Goal: Entertainment & Leisure: Consume media (video, audio)

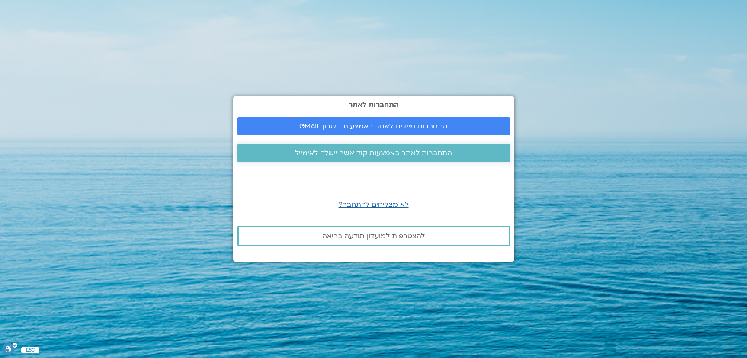
click at [361, 156] on span "התחברות לאתר באמצעות קוד אשר יישלח לאימייל" at bounding box center [373, 153] width 157 height 8
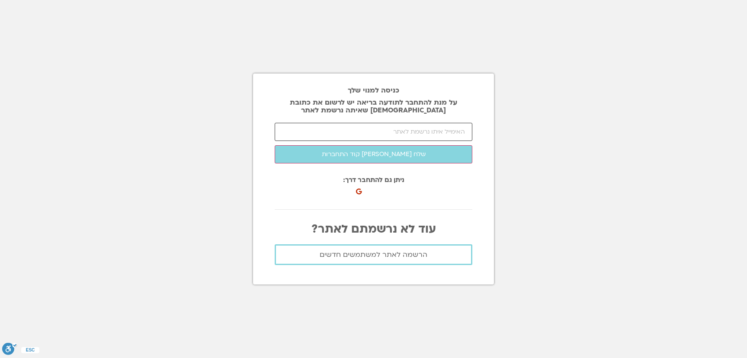
click at [365, 134] on input "email" at bounding box center [374, 132] width 198 height 18
type input "א"
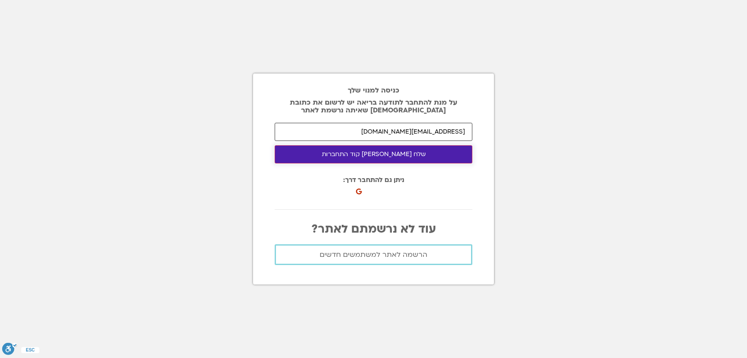
type input "theartofbreath@gmail.com"
click at [377, 153] on button "שלח לי קוד התחברות" at bounding box center [374, 154] width 198 height 18
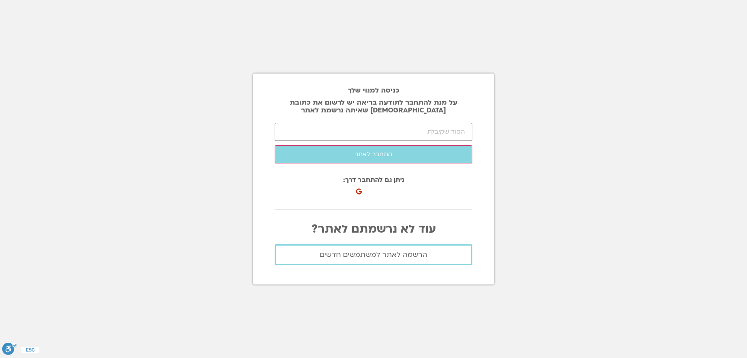
click at [15, 14] on section "כניסה למנוי שלך על מנת להתחבר לתודעה בריאה יש לרשום את כתובת האיימל שאיתה נרשמת…" at bounding box center [373, 179] width 747 height 358
click at [406, 129] on input "number" at bounding box center [374, 132] width 198 height 18
paste input "24862"
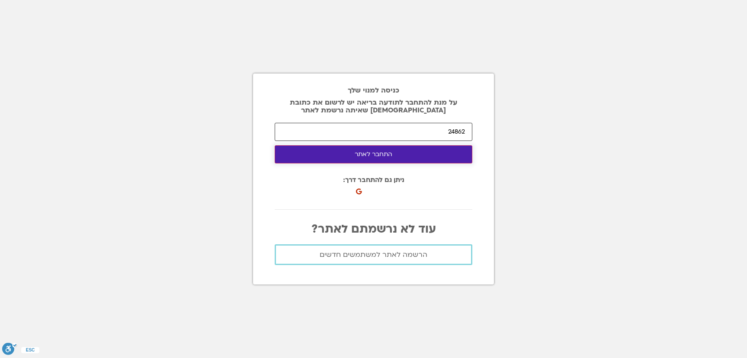
type input "24862"
click at [397, 155] on button "התחבר לאתר" at bounding box center [374, 154] width 198 height 18
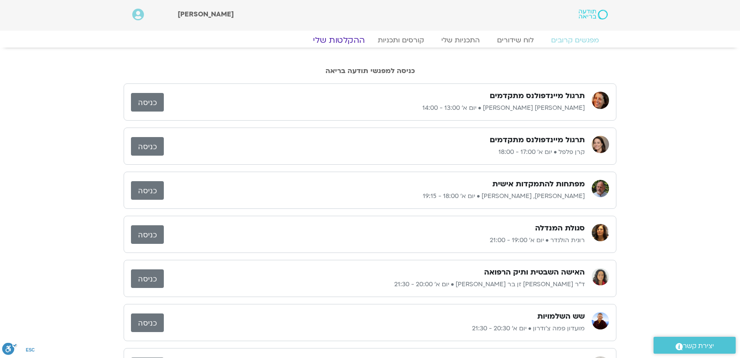
click at [349, 42] on link "ההקלטות שלי" at bounding box center [339, 40] width 73 height 10
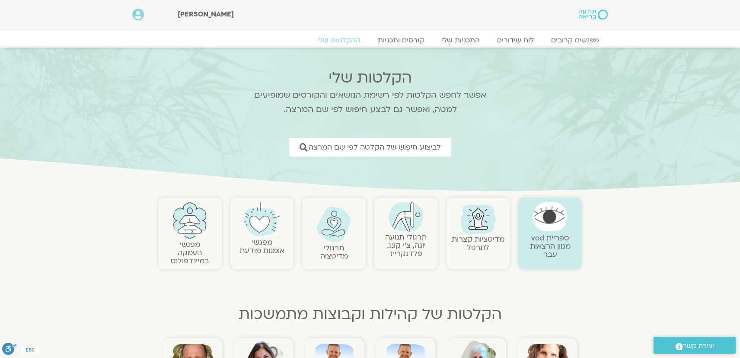
click at [542, 246] on link "ספריית vod מגוון הרצאות עבר" at bounding box center [550, 246] width 41 height 26
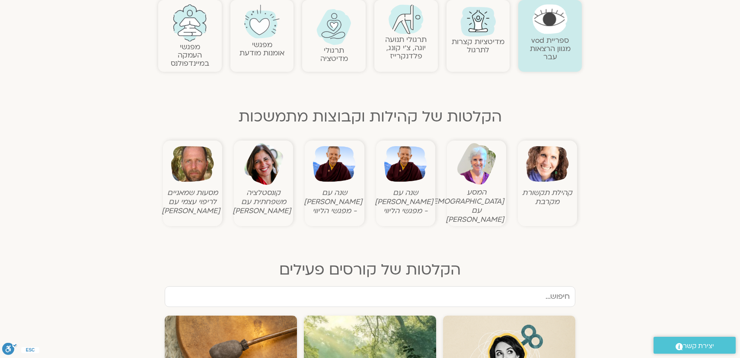
scroll to position [206, 0]
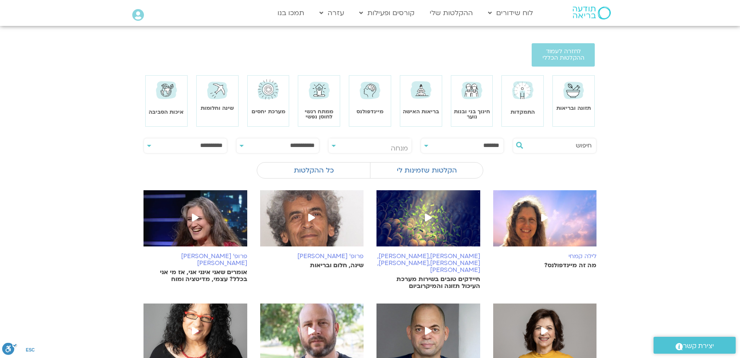
click at [582, 146] on input "text" at bounding box center [559, 145] width 66 height 15
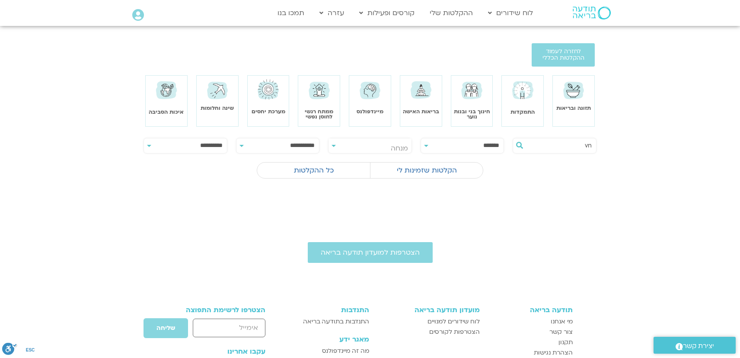
type input "v"
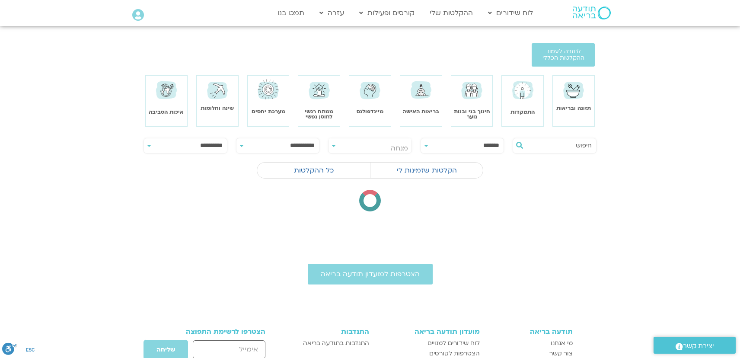
click at [391, 151] on body "דלג לתוכן Main Menu לוח שידורים לוח שידורים יומי תכניה שבועית ההקלטות שלי קורסי…" at bounding box center [370, 256] width 740 height 513
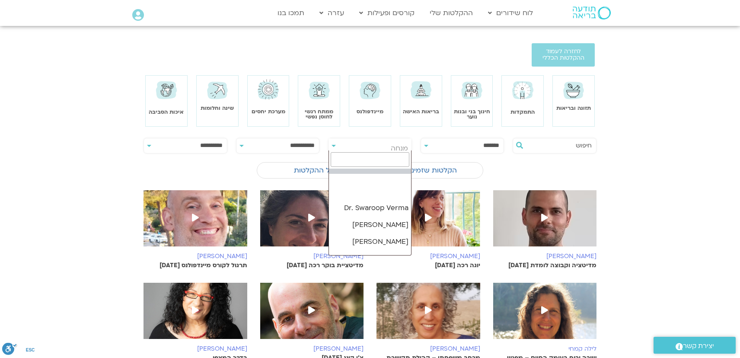
click at [391, 163] on input "search" at bounding box center [370, 159] width 79 height 15
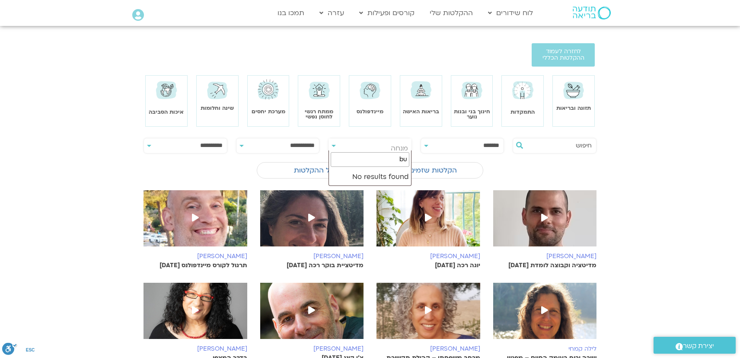
type input "b"
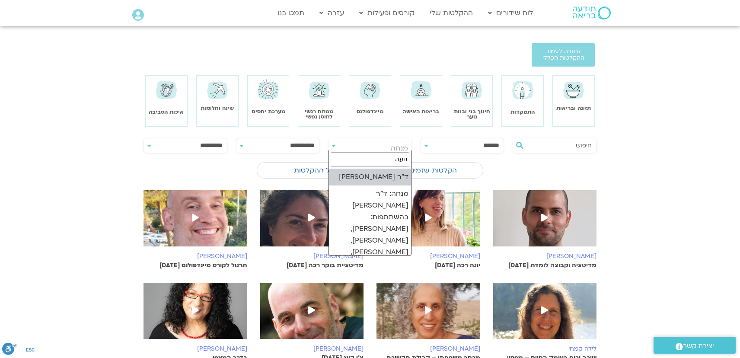
type input "נועה"
select select "****"
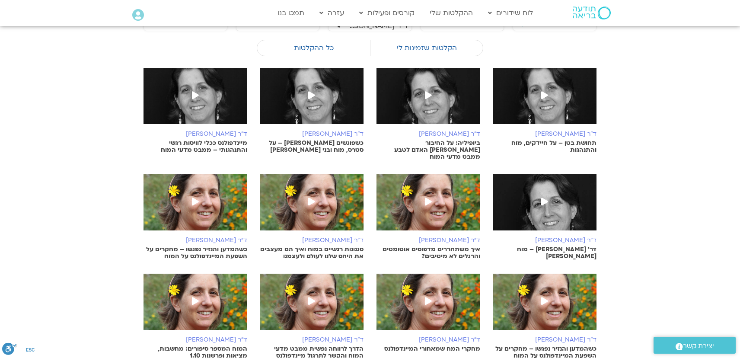
scroll to position [163, 0]
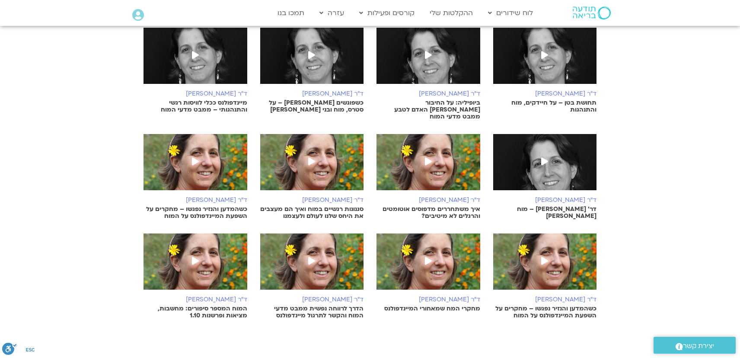
click at [435, 297] on div "ד"ר נועה אלבלדה מחקרי המח שמאחורי המיינדפולנס" at bounding box center [429, 304] width 104 height 16
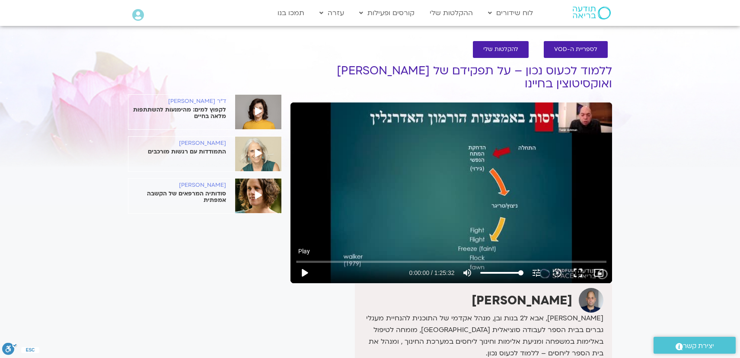
click at [301, 262] on button "play_arrow" at bounding box center [304, 272] width 21 height 21
click at [304, 262] on button "pause" at bounding box center [304, 272] width 21 height 21
click at [306, 262] on button "play_arrow" at bounding box center [304, 272] width 21 height 21
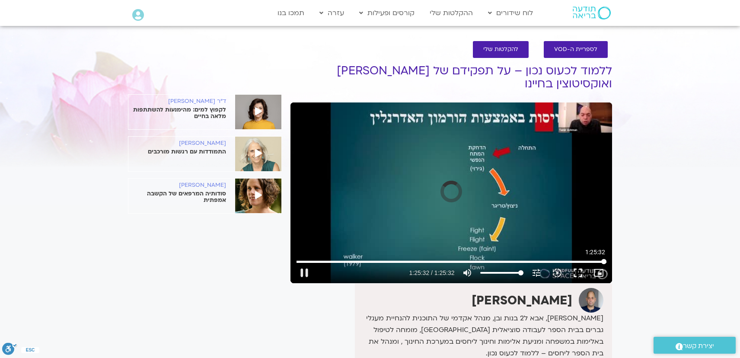
drag, startPoint x: 302, startPoint y: 247, endPoint x: 620, endPoint y: 222, distance: 319.3
click at [607, 259] on input "Seek" at bounding box center [452, 261] width 310 height 5
drag, startPoint x: 603, startPoint y: 248, endPoint x: 597, endPoint y: 248, distance: 6.5
click at [597, 259] on input "Seek" at bounding box center [452, 261] width 310 height 5
type input "5012.3524"
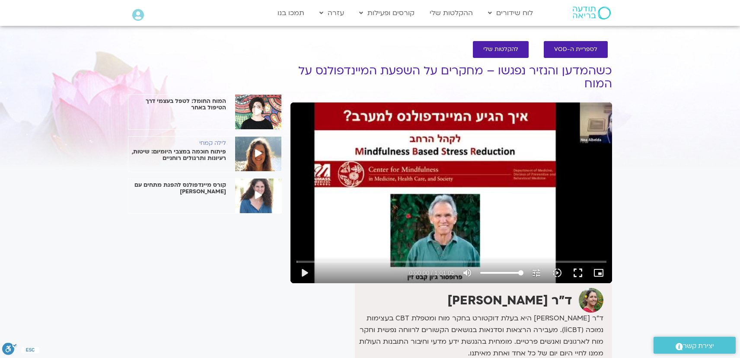
drag, startPoint x: 740, startPoint y: 118, endPoint x: 750, endPoint y: 141, distance: 25.2
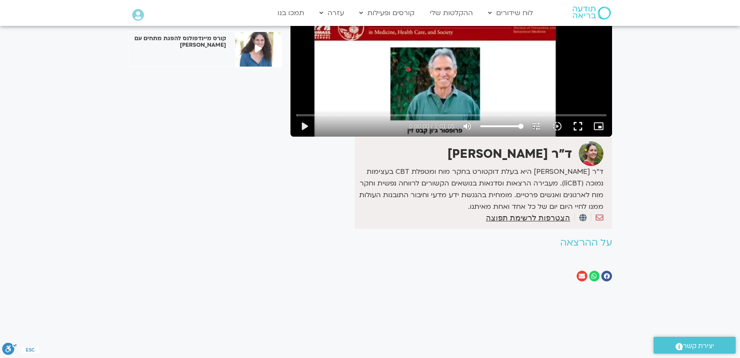
scroll to position [147, 0]
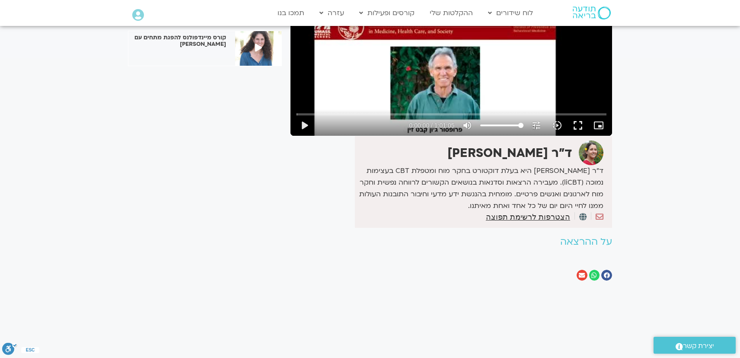
click at [587, 243] on h2 "על ההרצאה" at bounding box center [452, 242] width 322 height 11
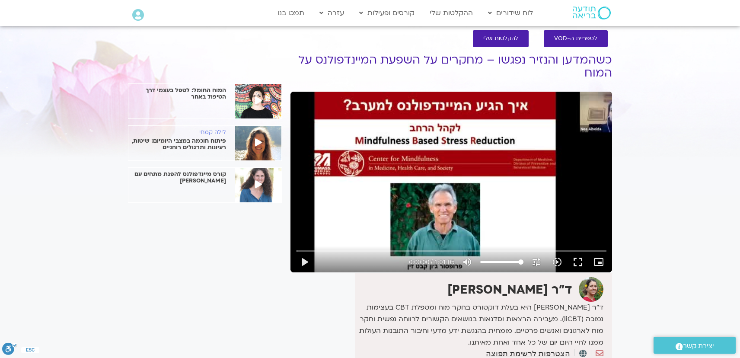
scroll to position [10, 0]
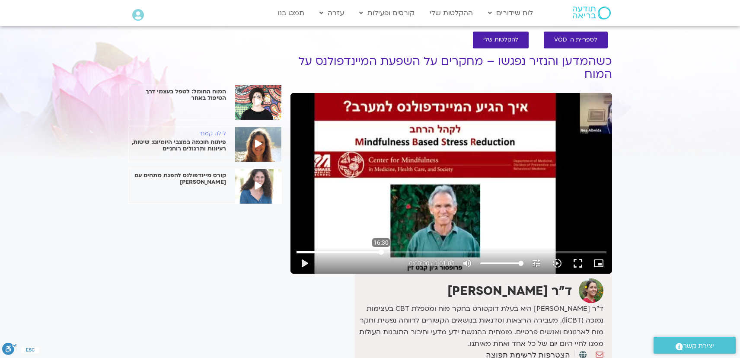
click at [381, 251] on input "Seek" at bounding box center [452, 251] width 310 height 5
drag, startPoint x: 537, startPoint y: 111, endPoint x: 678, endPoint y: 64, distance: 148.5
click at [678, 64] on section "לספריית ה-VOD להקלטות שלי כשהמדען והנזיר נפגשו – מחקרים על השפעת המיינדפולנס על…" at bounding box center [370, 227] width 740 height 409
drag, startPoint x: 381, startPoint y: 252, endPoint x: 575, endPoint y: 249, distance: 193.3
click at [575, 249] on input "Seek" at bounding box center [452, 251] width 310 height 5
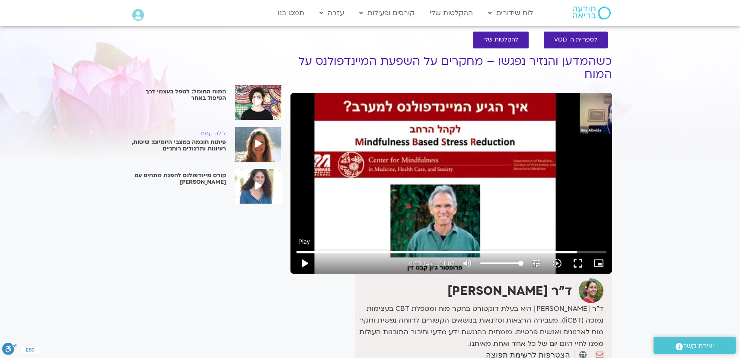
click at [302, 265] on button "play_arrow" at bounding box center [304, 263] width 21 height 21
drag, startPoint x: 575, startPoint y: 252, endPoint x: 601, endPoint y: 252, distance: 25.5
click at [601, 252] on input "Seek" at bounding box center [452, 251] width 310 height 5
click at [305, 265] on button "pause" at bounding box center [304, 263] width 21 height 21
type input "3628.083311"
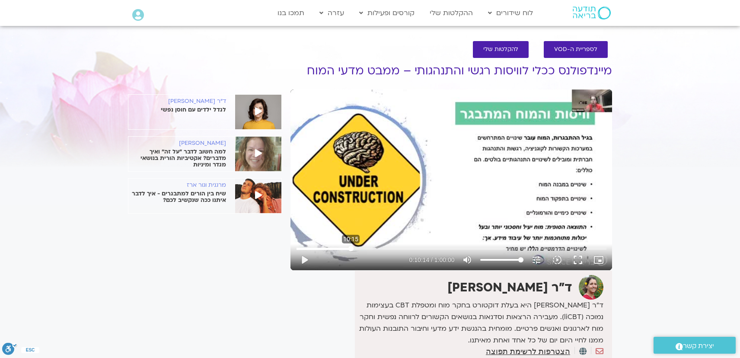
click at [351, 247] on input "Seek" at bounding box center [452, 248] width 310 height 5
click at [409, 246] on input "Seek" at bounding box center [452, 248] width 310 height 5
click at [438, 246] on input "Seek" at bounding box center [452, 248] width 310 height 5
click at [471, 248] on input "Seek" at bounding box center [452, 248] width 310 height 5
drag, startPoint x: 473, startPoint y: 247, endPoint x: 257, endPoint y: 267, distance: 216.3
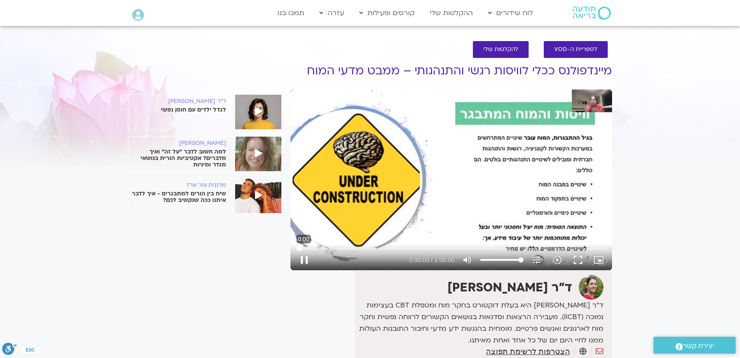
click at [297, 251] on input "Seek" at bounding box center [452, 248] width 310 height 5
click at [304, 258] on button "play_arrow" at bounding box center [304, 259] width 21 height 21
drag, startPoint x: 297, startPoint y: 249, endPoint x: 597, endPoint y: 243, distance: 299.3
click at [597, 246] on input "Seek" at bounding box center [452, 248] width 310 height 5
click at [305, 259] on button "pause" at bounding box center [304, 259] width 21 height 21
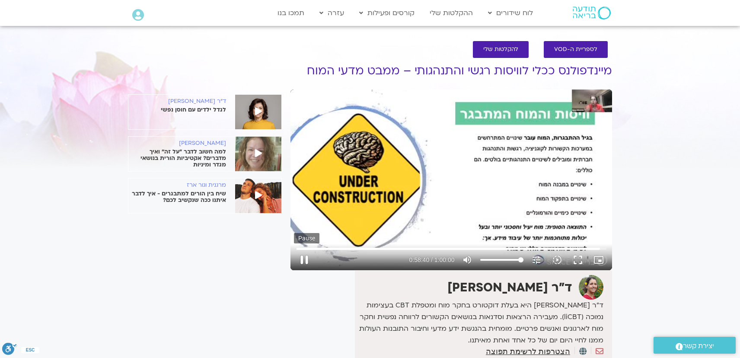
type input "3520.254385"
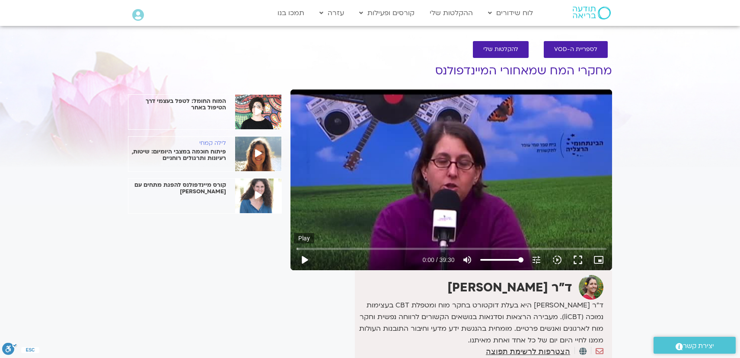
click at [303, 257] on button "play_arrow" at bounding box center [304, 259] width 21 height 21
click at [304, 258] on button "pause" at bounding box center [304, 259] width 21 height 21
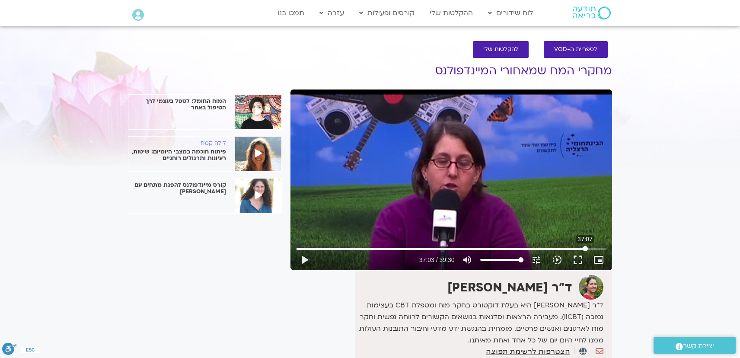
drag, startPoint x: 300, startPoint y: 249, endPoint x: 585, endPoint y: 232, distance: 285.9
click at [585, 246] on input "Seek" at bounding box center [452, 248] width 310 height 5
click at [303, 262] on button "play_arrow" at bounding box center [304, 259] width 21 height 21
click at [494, 248] on input "Seek" at bounding box center [452, 248] width 310 height 5
type input "1573.93517"
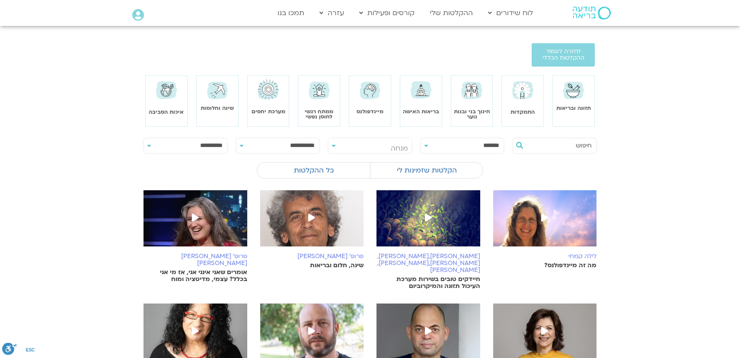
select select "****"
click at [334, 147] on div "**********" at bounding box center [370, 146] width 84 height 16
click at [371, 145] on span "מנחה" at bounding box center [370, 148] width 83 height 20
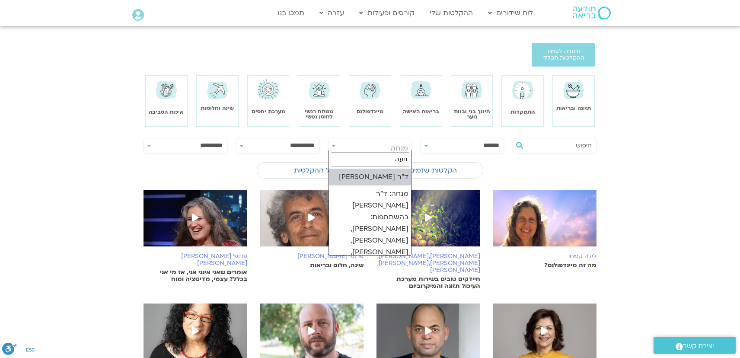
type input "נועה"
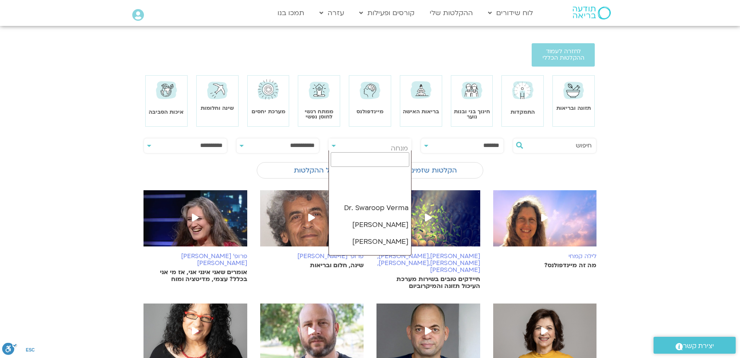
scroll to position [2619, 0]
click at [374, 159] on input "search" at bounding box center [370, 159] width 79 height 15
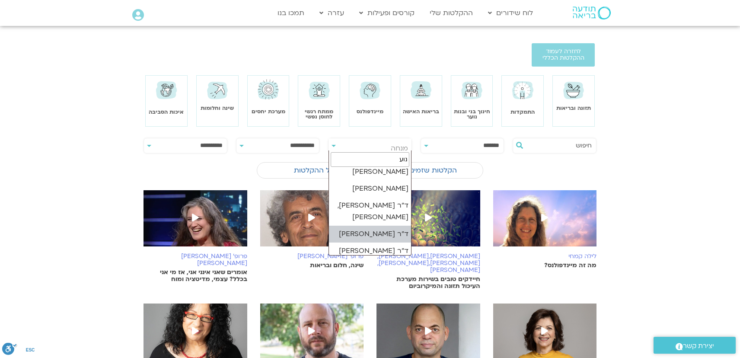
scroll to position [0, 0]
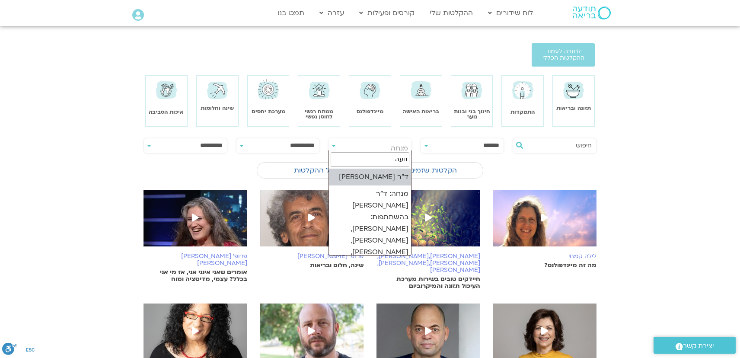
type input "נועה"
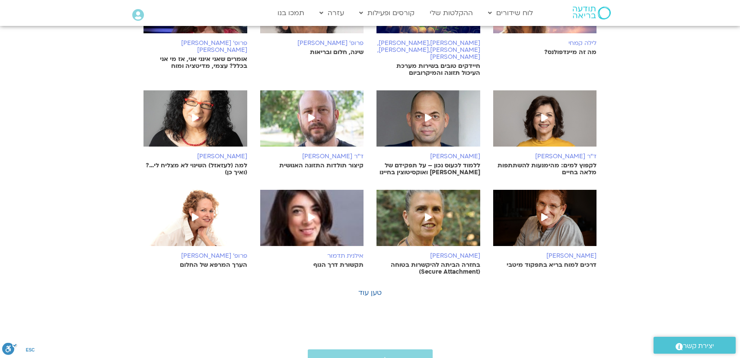
scroll to position [221, 0]
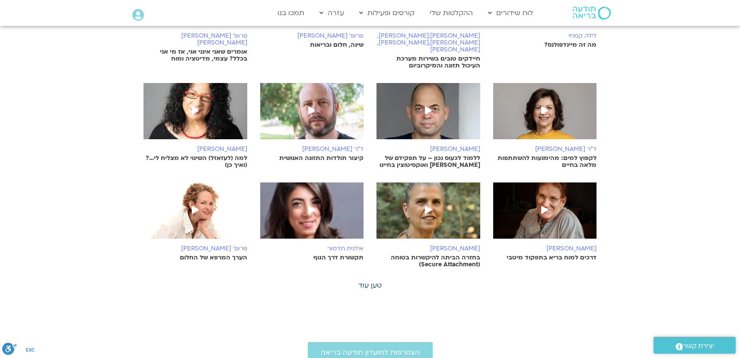
click at [377, 281] on link "טען עוד" at bounding box center [369, 286] width 23 height 10
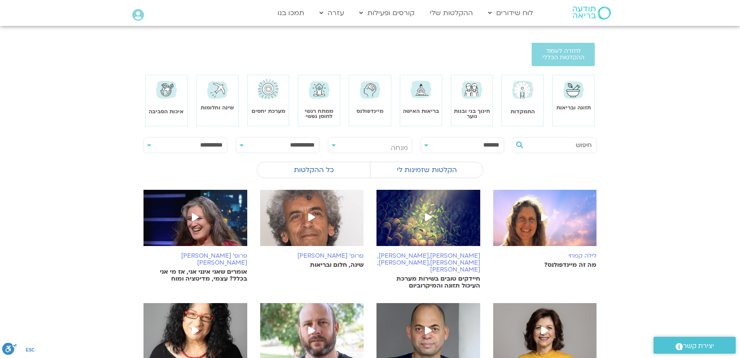
scroll to position [0, 0]
click at [384, 149] on span "מנחה" at bounding box center [370, 148] width 83 height 20
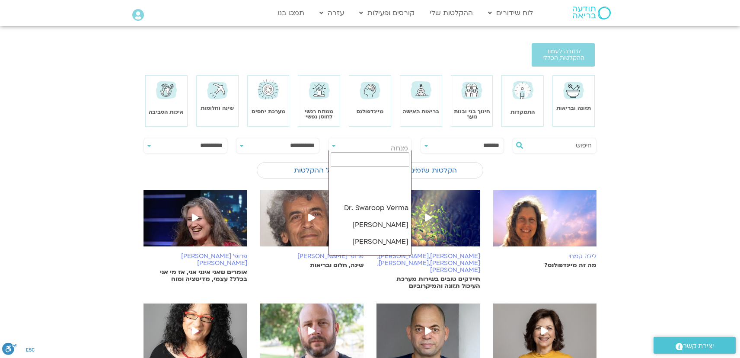
scroll to position [2619, 0]
click at [389, 160] on input "search" at bounding box center [370, 159] width 79 height 15
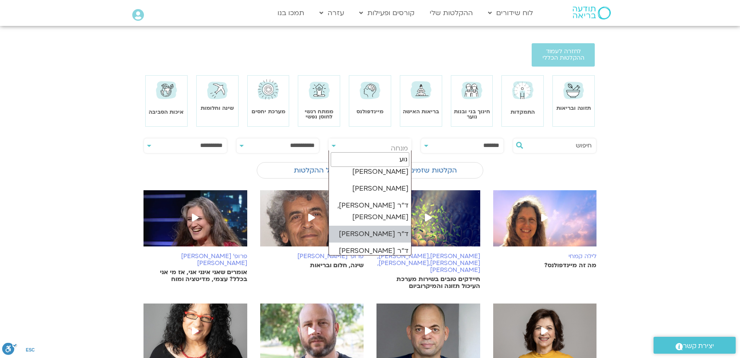
scroll to position [0, 0]
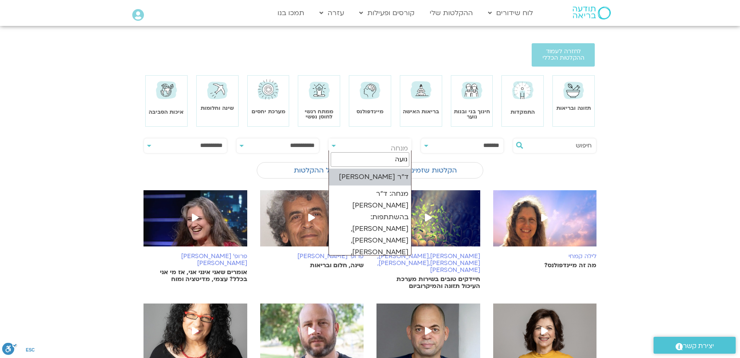
type input "נועה"
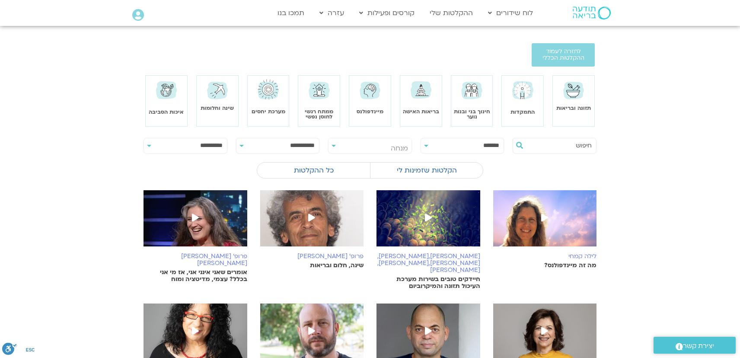
click at [384, 179] on div "כל ההקלטות הקלטות שזמינות לי No video available for you" at bounding box center [370, 171] width 453 height 23
click at [586, 143] on input "text" at bounding box center [559, 145] width 66 height 15
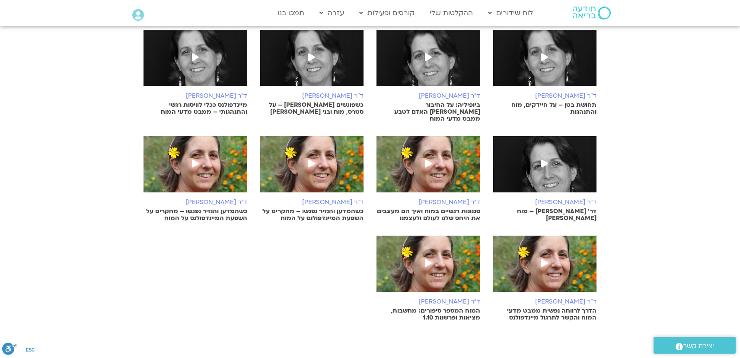
scroll to position [161, 0]
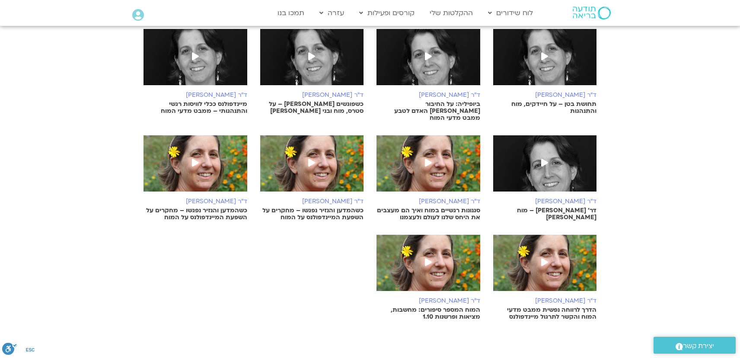
type input "מוח"
click at [214, 190] on link "ד"ר [PERSON_NAME] כשהמדען והנזיר נפגשו – מחקרים על השפעת המיינדפולנס על המוח" at bounding box center [196, 178] width 104 height 86
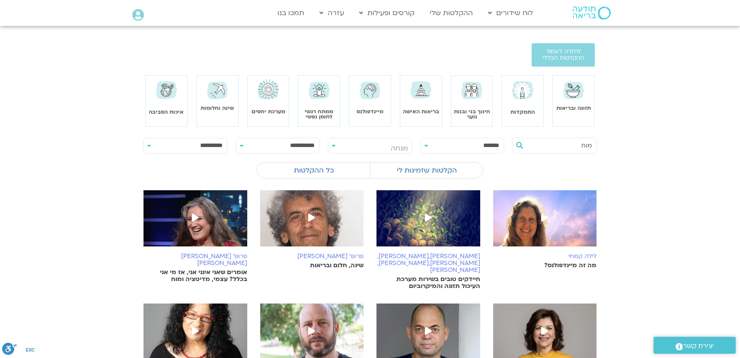
select select "****"
click at [382, 149] on span "מנחה" at bounding box center [370, 148] width 83 height 20
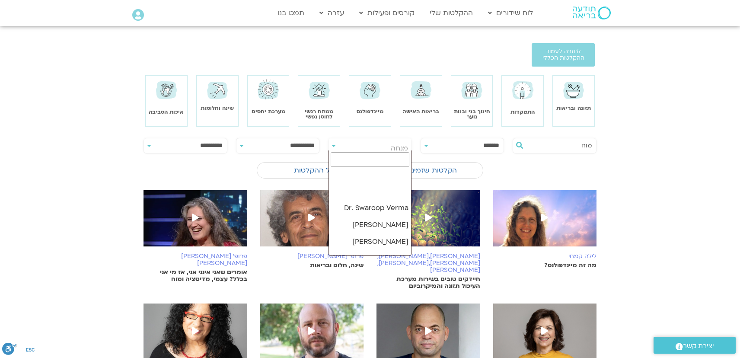
scroll to position [2619, 0]
click at [386, 161] on input "search" at bounding box center [370, 159] width 79 height 15
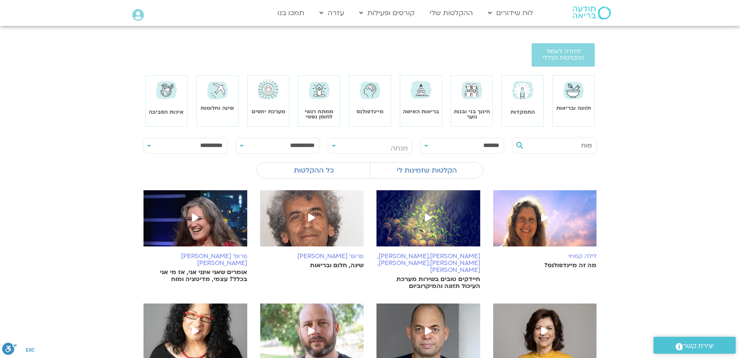
click at [568, 146] on input "מוח" at bounding box center [559, 145] width 66 height 15
click at [171, 147] on select "**********" at bounding box center [185, 145] width 83 height 15
select select "***"
click at [144, 138] on select "**********" at bounding box center [185, 145] width 83 height 15
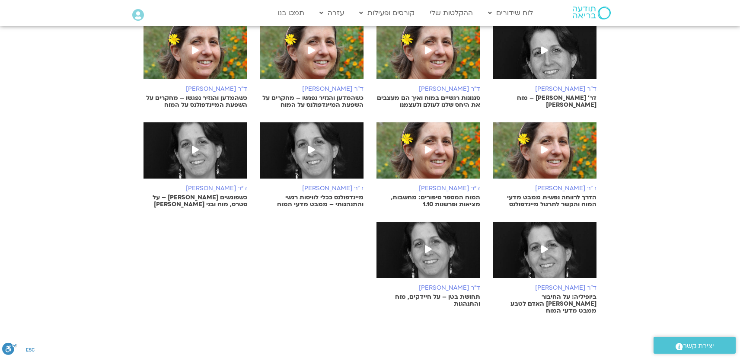
scroll to position [169, 0]
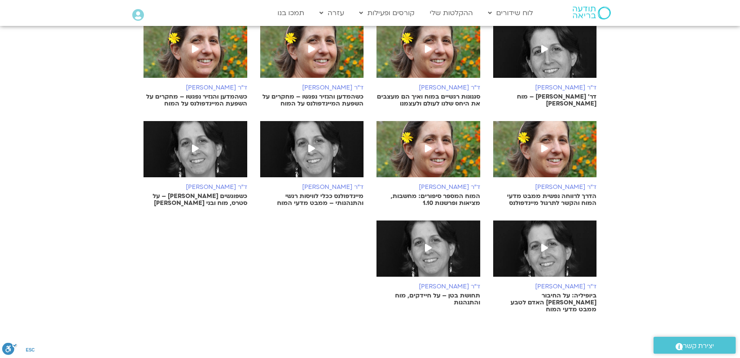
click at [312, 97] on p "כשהמדען והנזיר נפגשו – מחקרים על השפעת המיינדפולנס על המוח" at bounding box center [312, 100] width 104 height 14
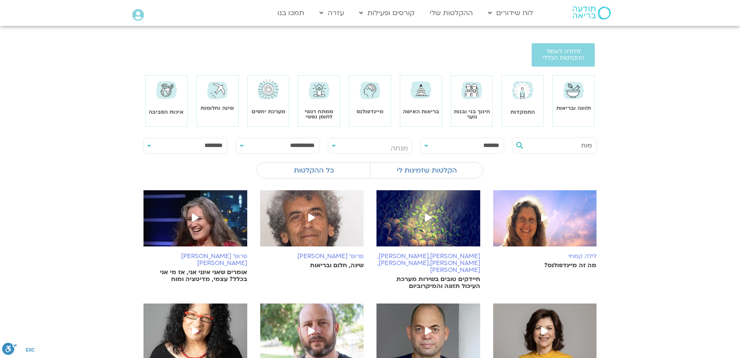
select select "****"
select select "***"
click at [557, 147] on input "מוח" at bounding box center [559, 145] width 66 height 15
click at [520, 146] on icon at bounding box center [519, 145] width 7 height 7
click at [560, 148] on input "מוח" at bounding box center [559, 145] width 66 height 15
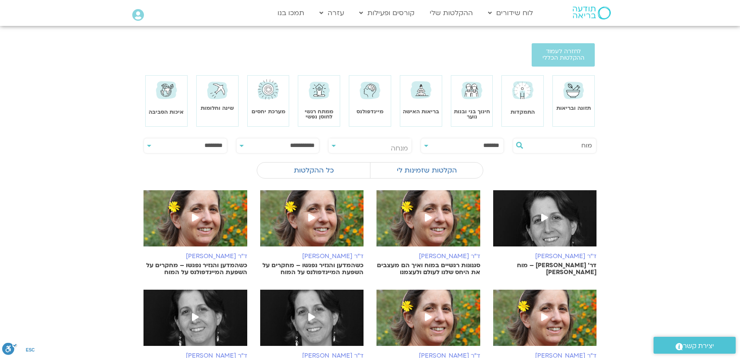
click at [270, 90] on img at bounding box center [268, 90] width 25 height 24
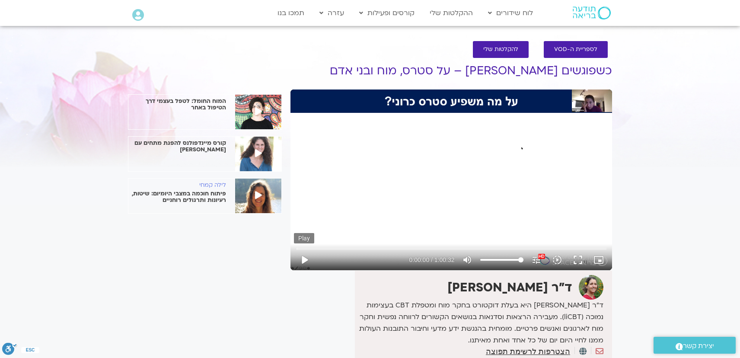
click at [304, 261] on button "play_arrow" at bounding box center [304, 259] width 21 height 21
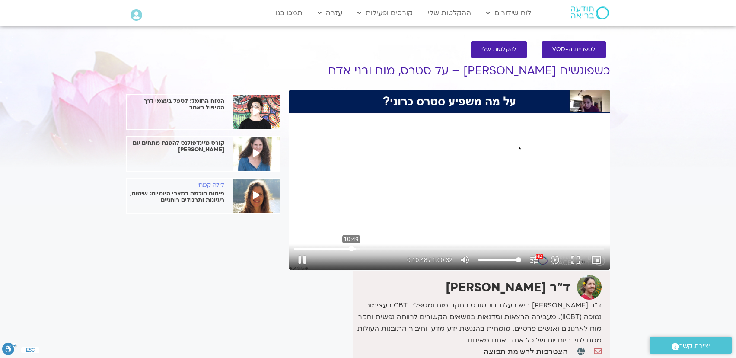
click at [352, 249] on input "Seek" at bounding box center [449, 248] width 310 height 5
click at [348, 248] on input "Seek" at bounding box center [449, 248] width 310 height 5
click at [301, 261] on button "pause" at bounding box center [302, 259] width 21 height 21
type input "604.216061"
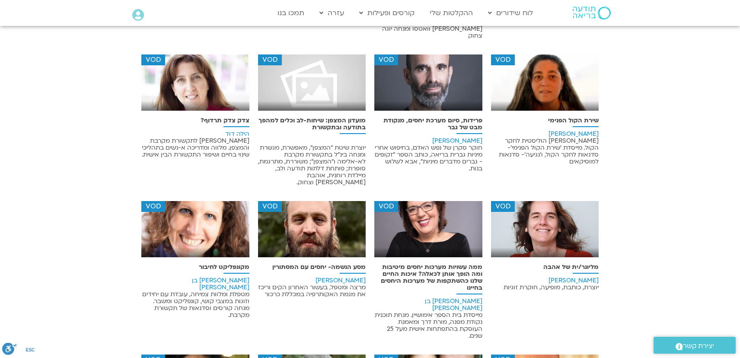
scroll to position [324, 0]
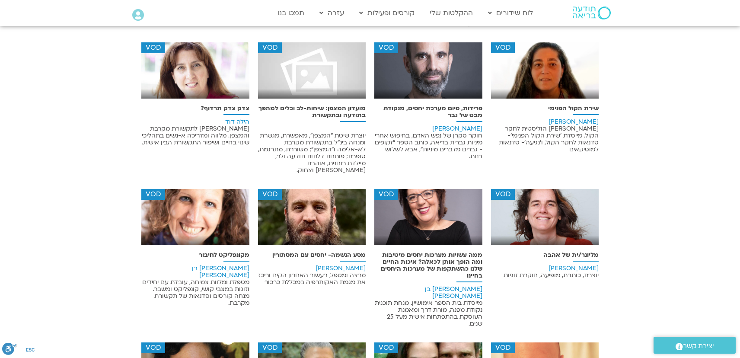
drag, startPoint x: 743, startPoint y: 58, endPoint x: 755, endPoint y: 126, distance: 69.4
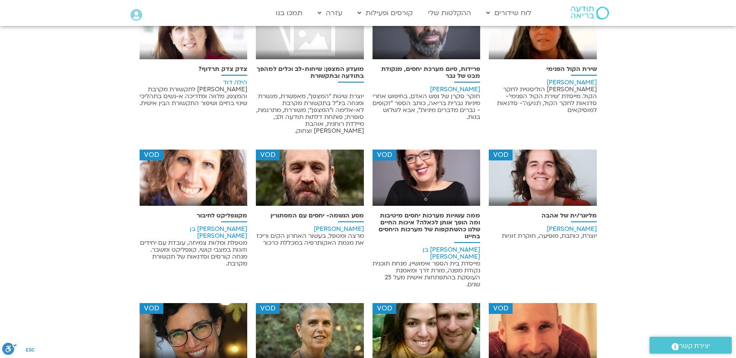
scroll to position [355, 0]
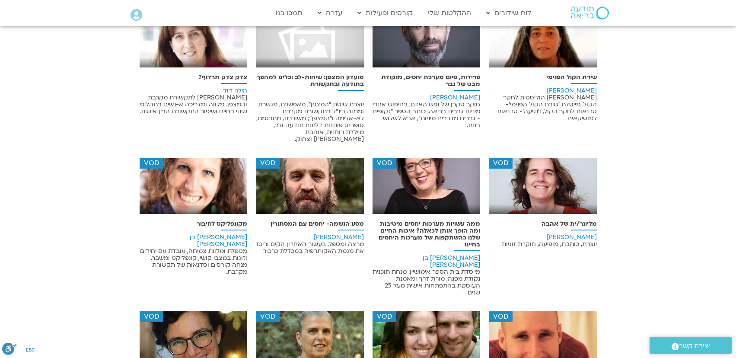
drag, startPoint x: 220, startPoint y: 209, endPoint x: 190, endPoint y: 182, distance: 40.1
drag, startPoint x: 190, startPoint y: 182, endPoint x: 96, endPoint y: 230, distance: 105.2
click at [232, 221] on p "מקונפליקט לחיבור" at bounding box center [194, 224] width 108 height 7
